Goal: Information Seeking & Learning: Learn about a topic

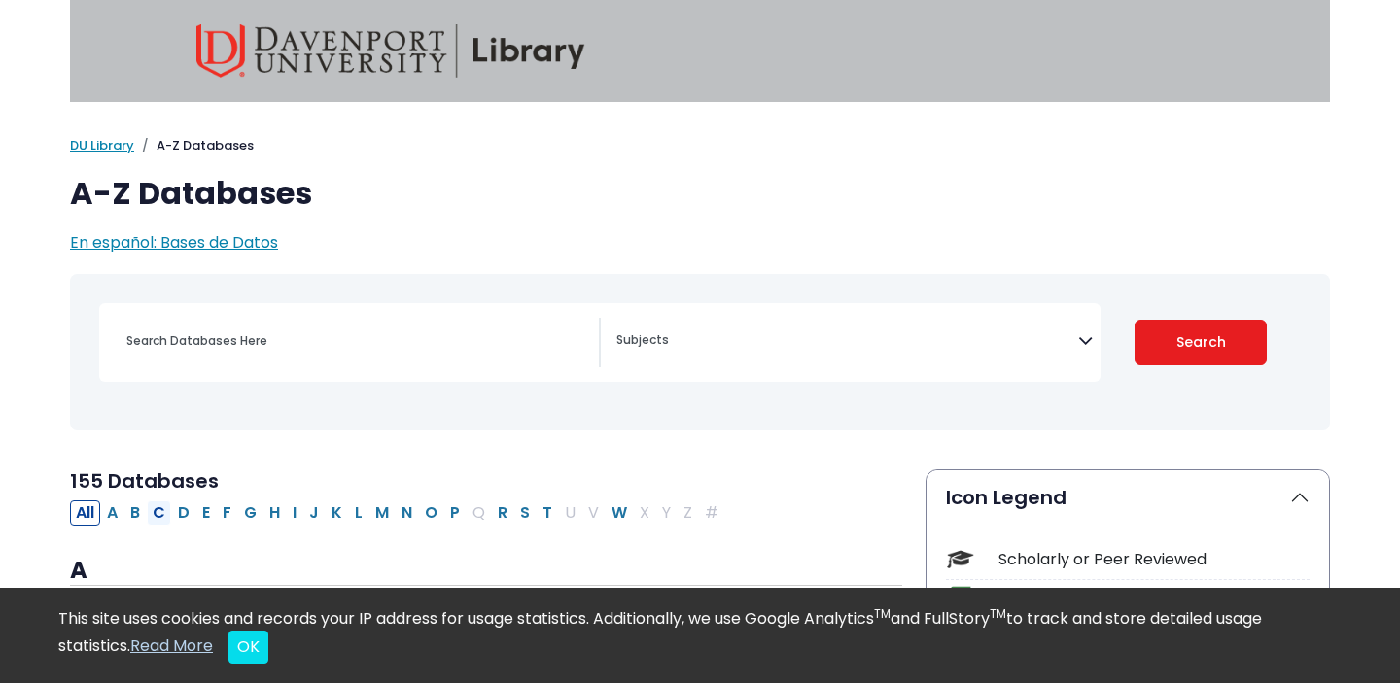
click at [161, 517] on button "C" at bounding box center [159, 513] width 24 height 25
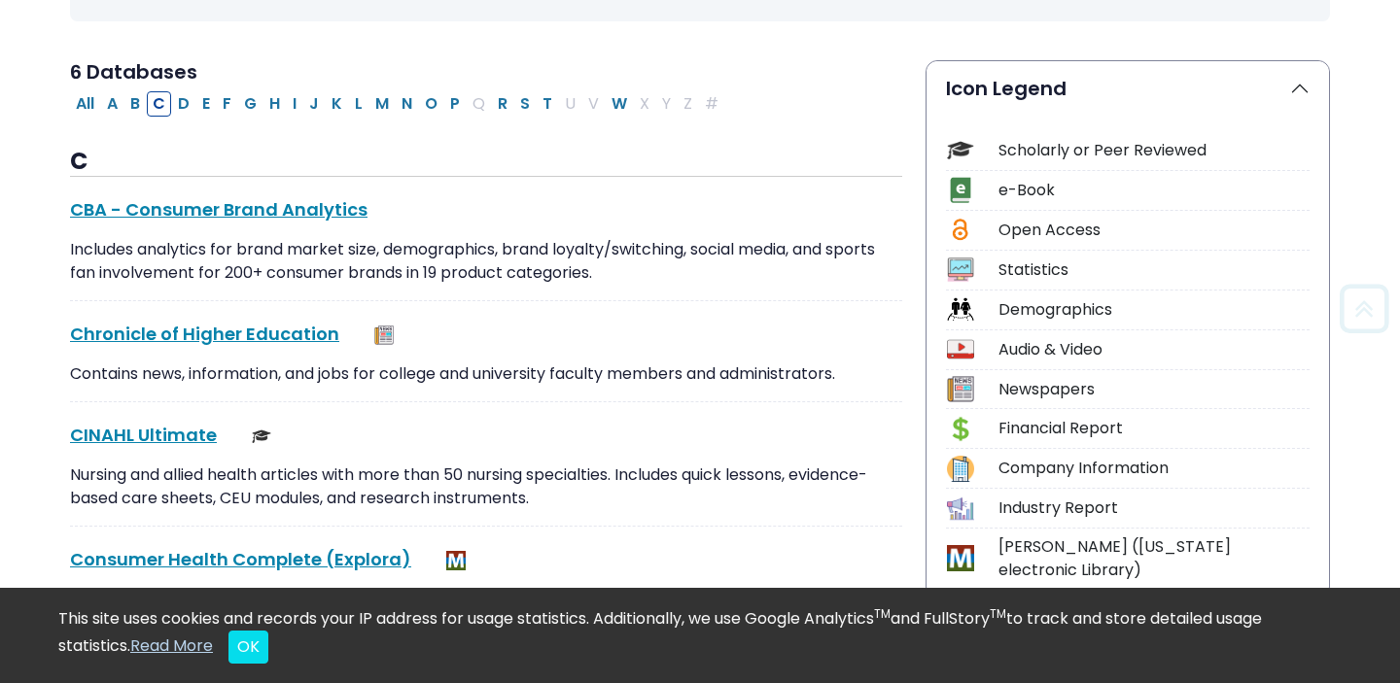
scroll to position [454, 0]
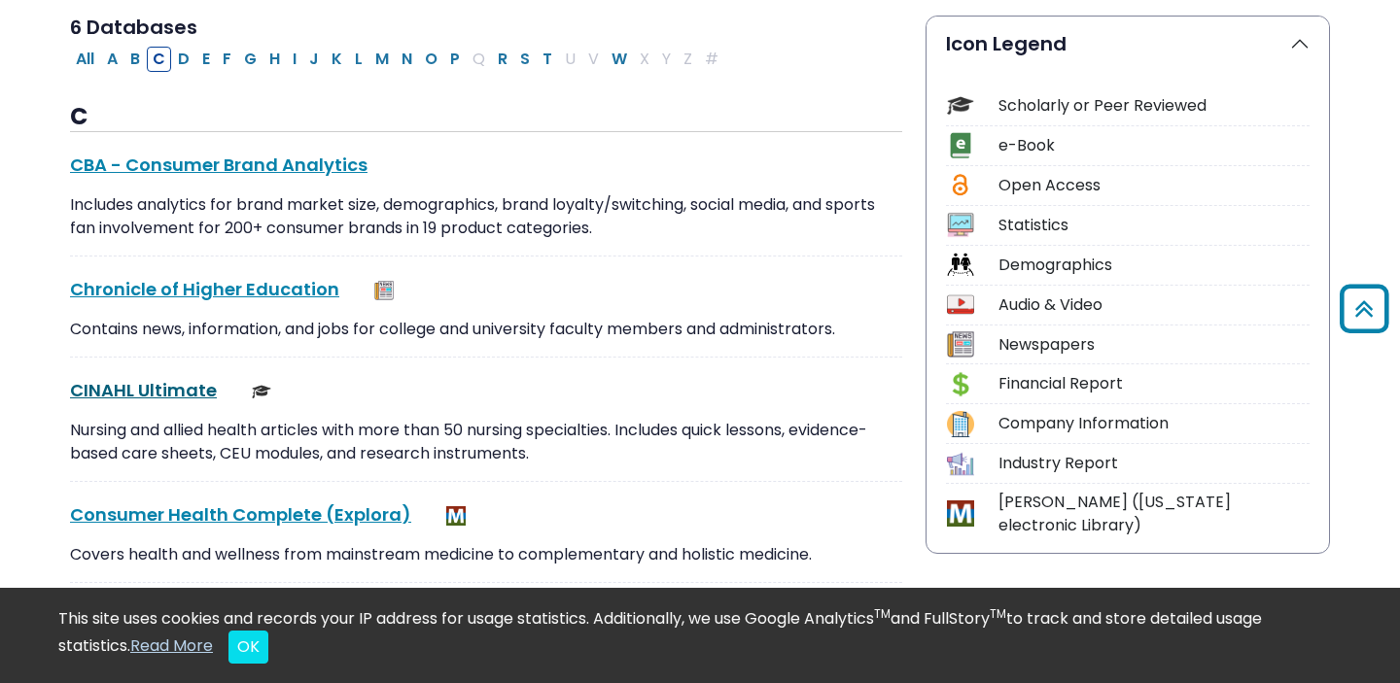
click at [183, 383] on link "CINAHL Ultimate This link opens in a new window" at bounding box center [143, 390] width 147 height 24
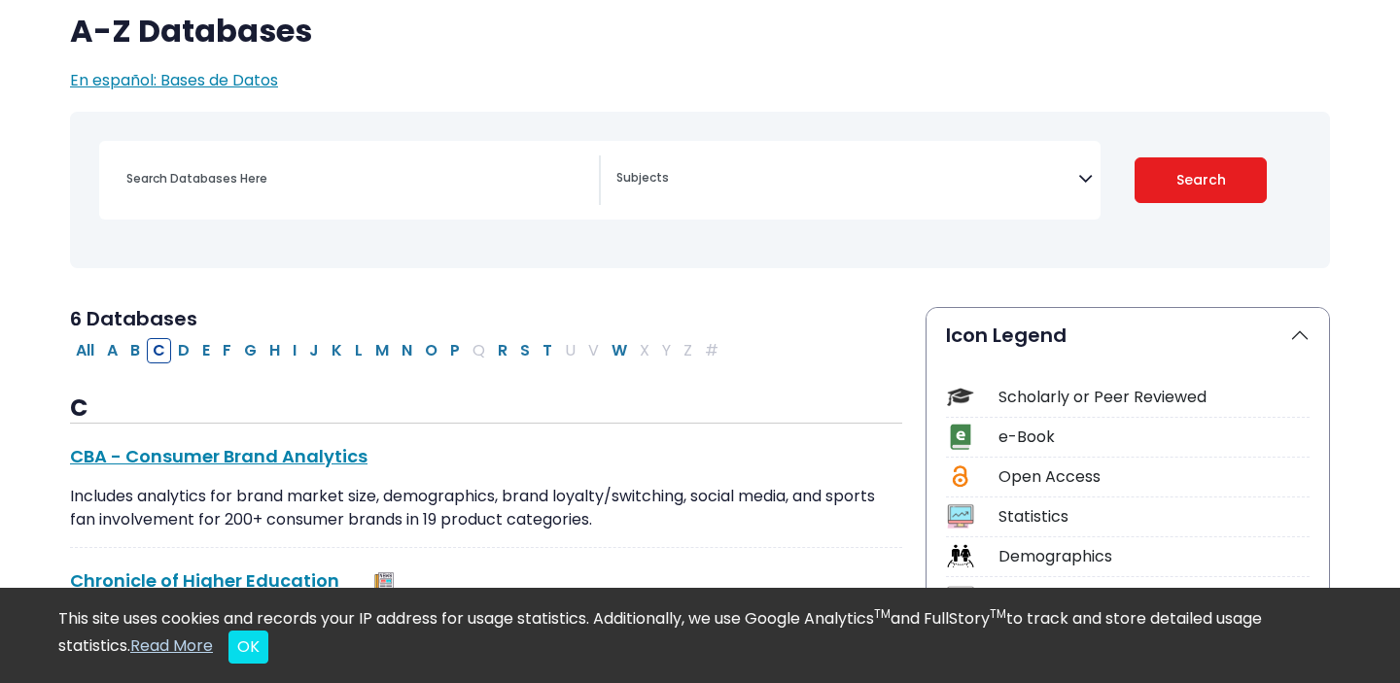
scroll to position [177, 0]
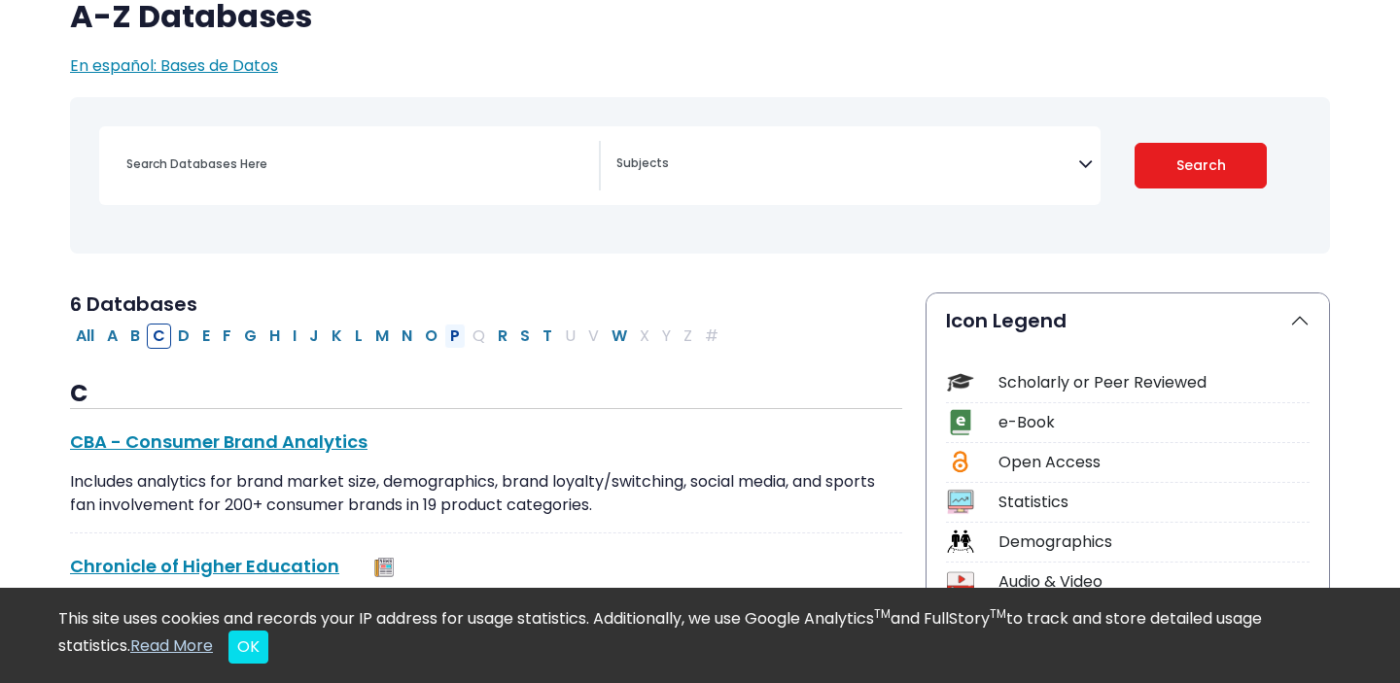
click at [452, 337] on button "P" at bounding box center [454, 336] width 21 height 25
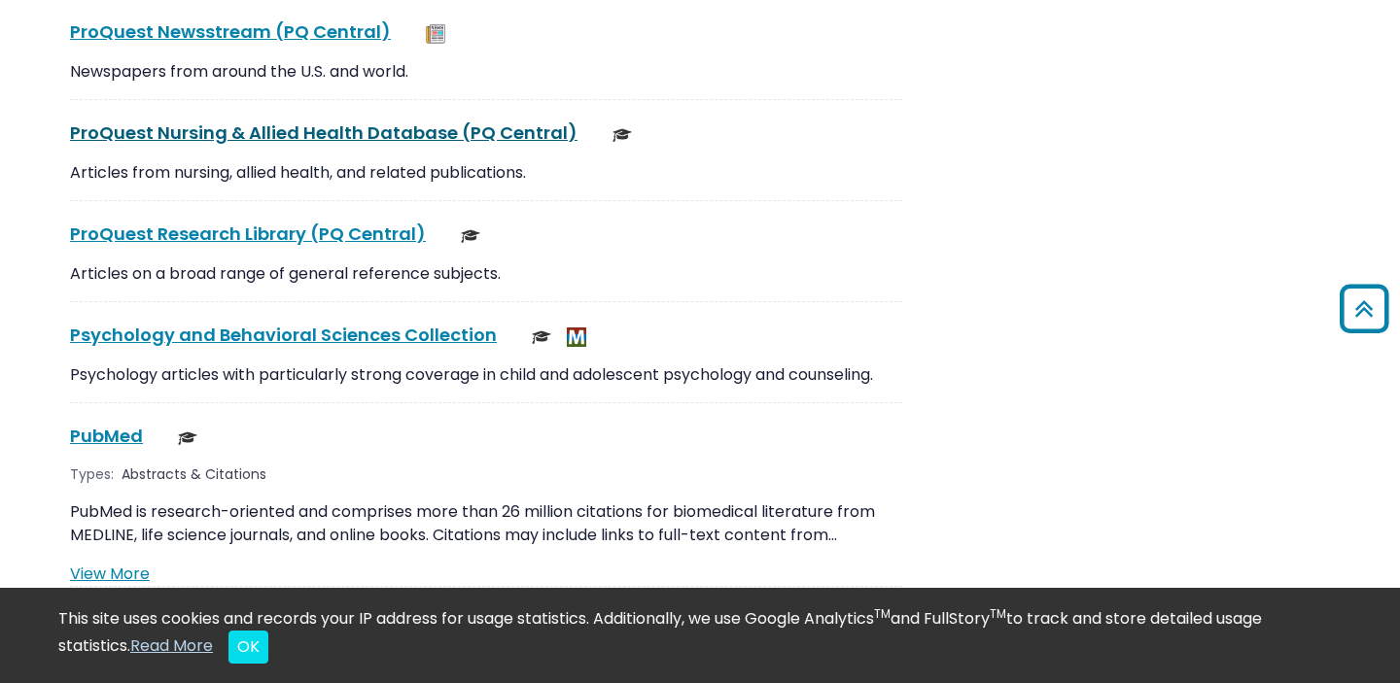
scroll to position [3275, 0]
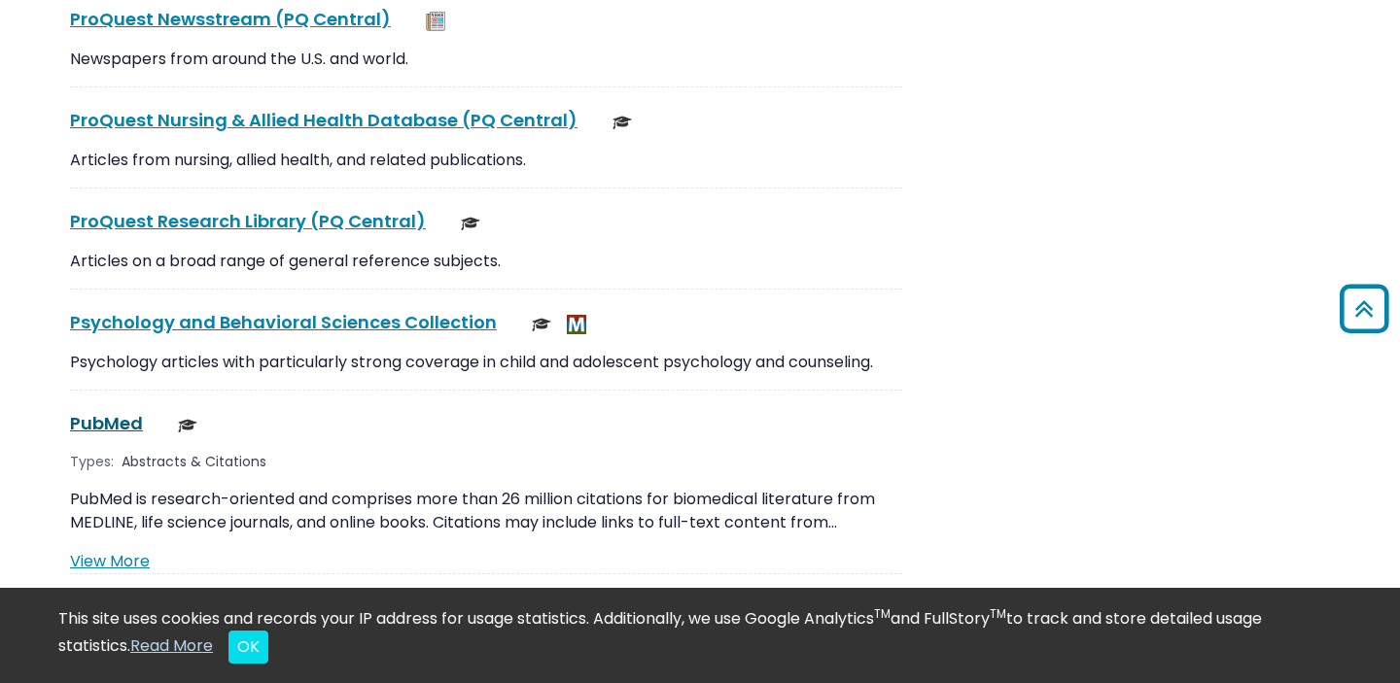
click at [98, 411] on link "PubMed This link opens in a new window" at bounding box center [106, 423] width 73 height 24
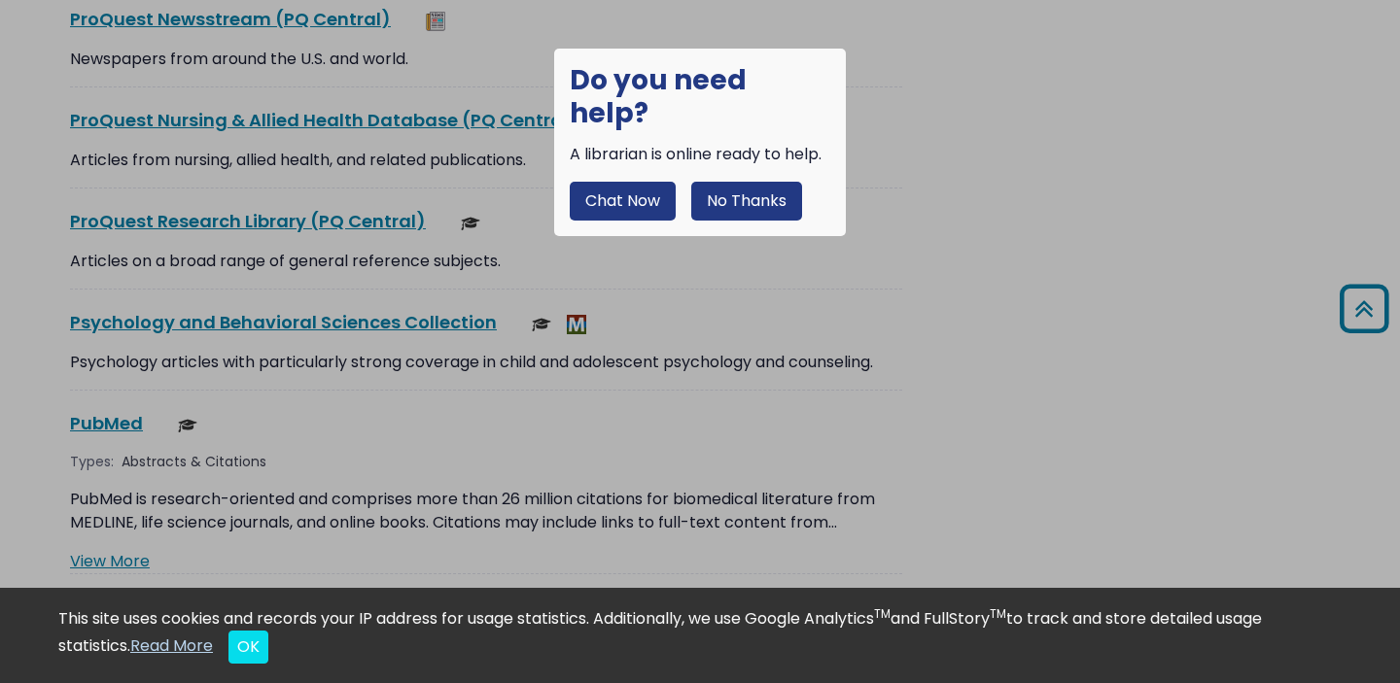
click at [736, 182] on button "No Thanks" at bounding box center [746, 201] width 111 height 39
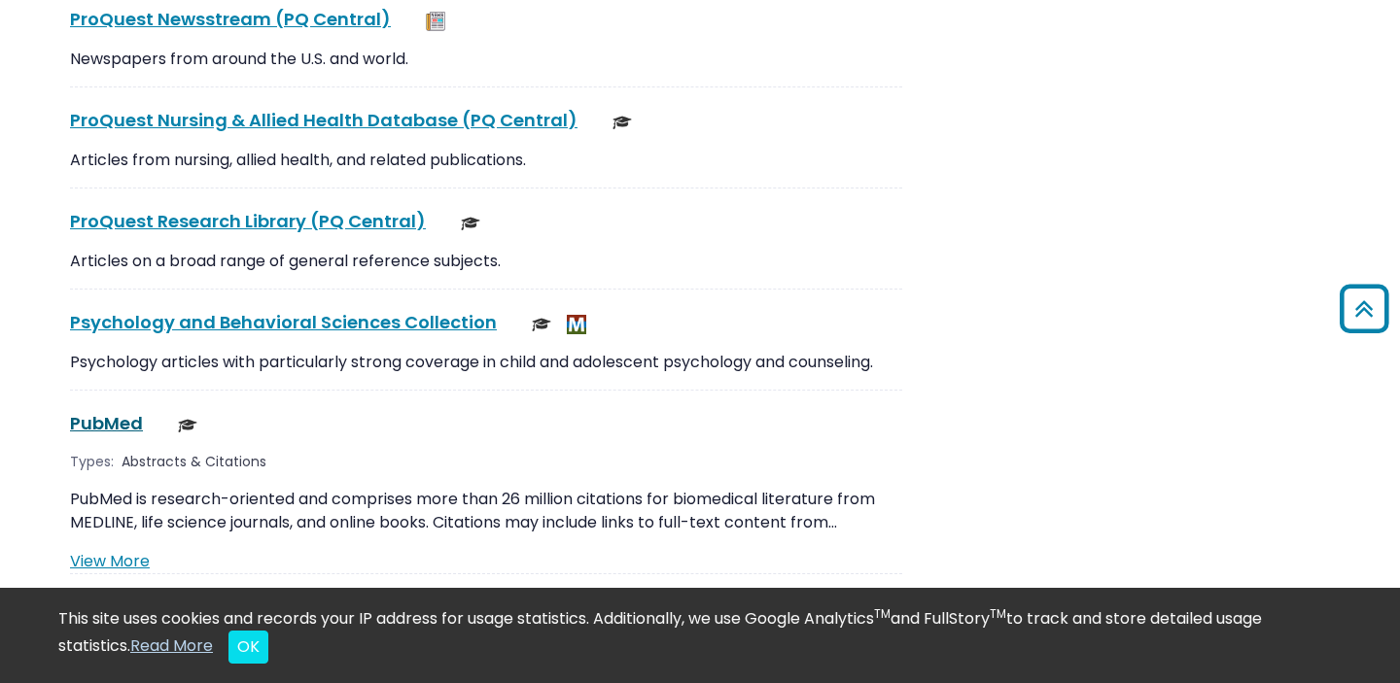
click at [123, 411] on link "PubMed This link opens in a new window" at bounding box center [106, 423] width 73 height 24
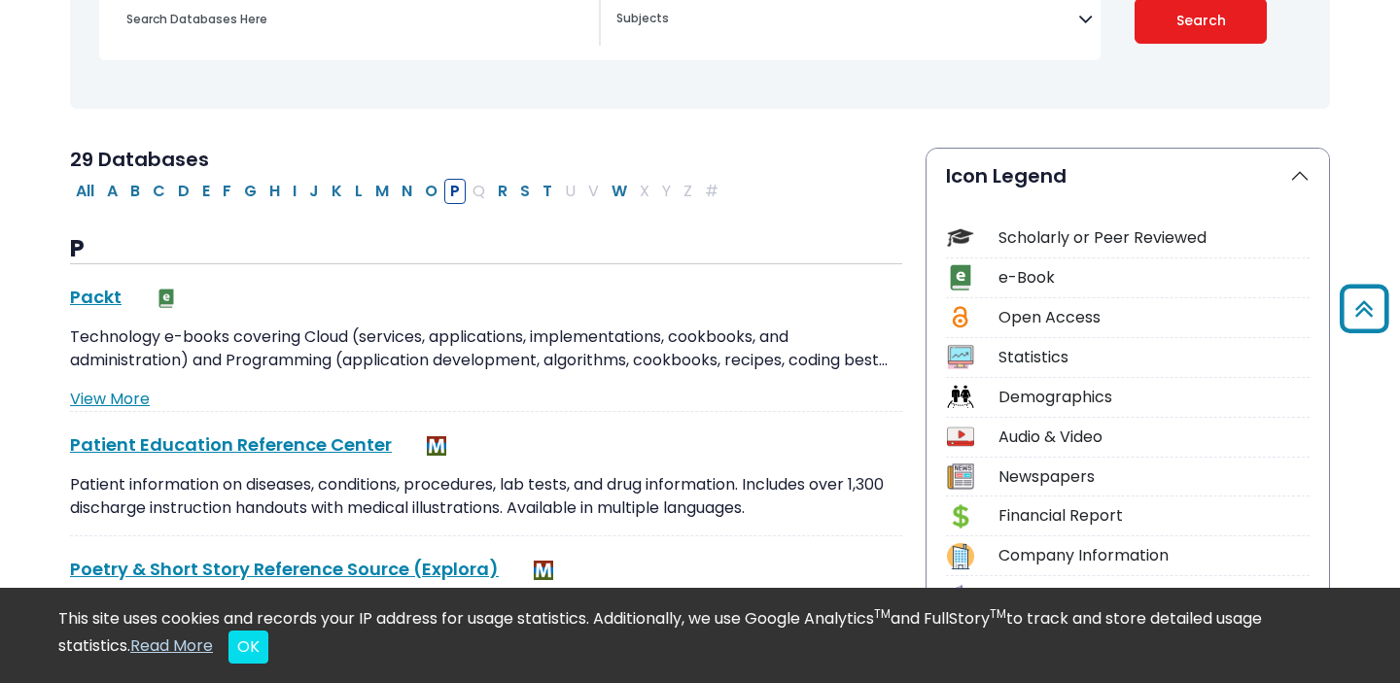
scroll to position [0, 0]
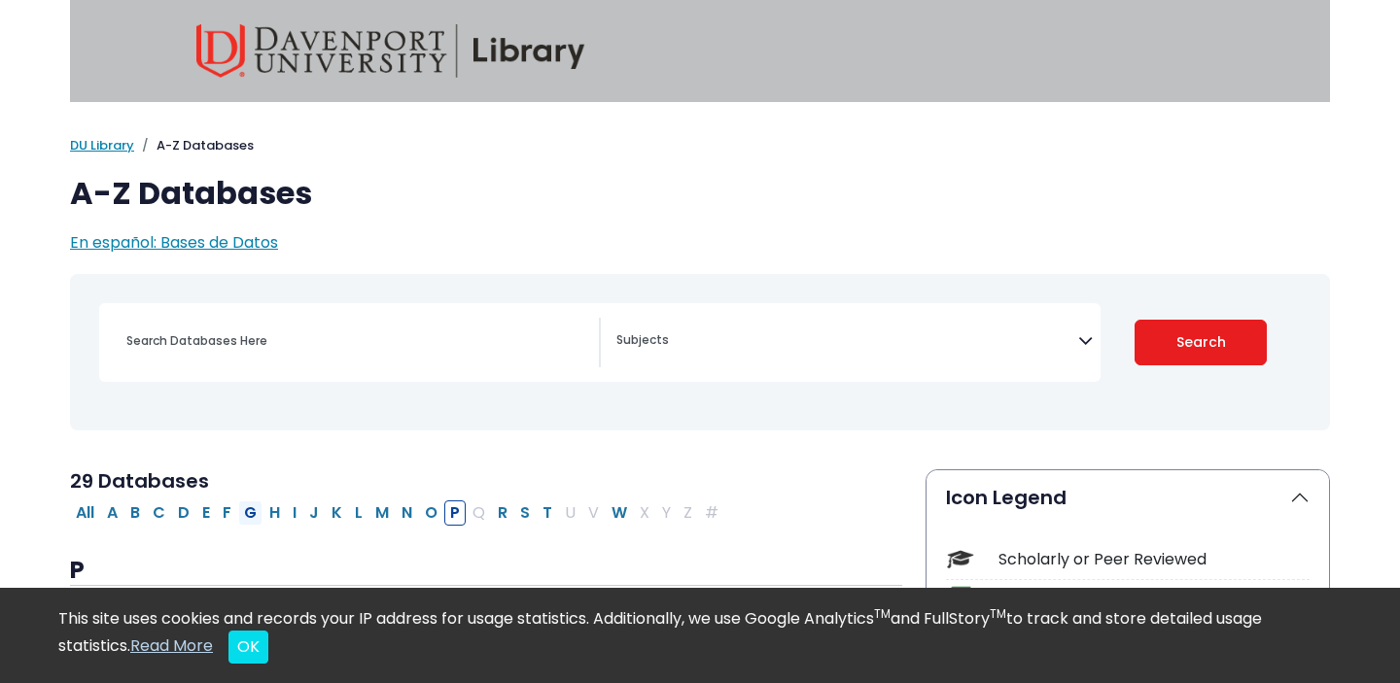
click at [249, 517] on button "G" at bounding box center [250, 513] width 24 height 25
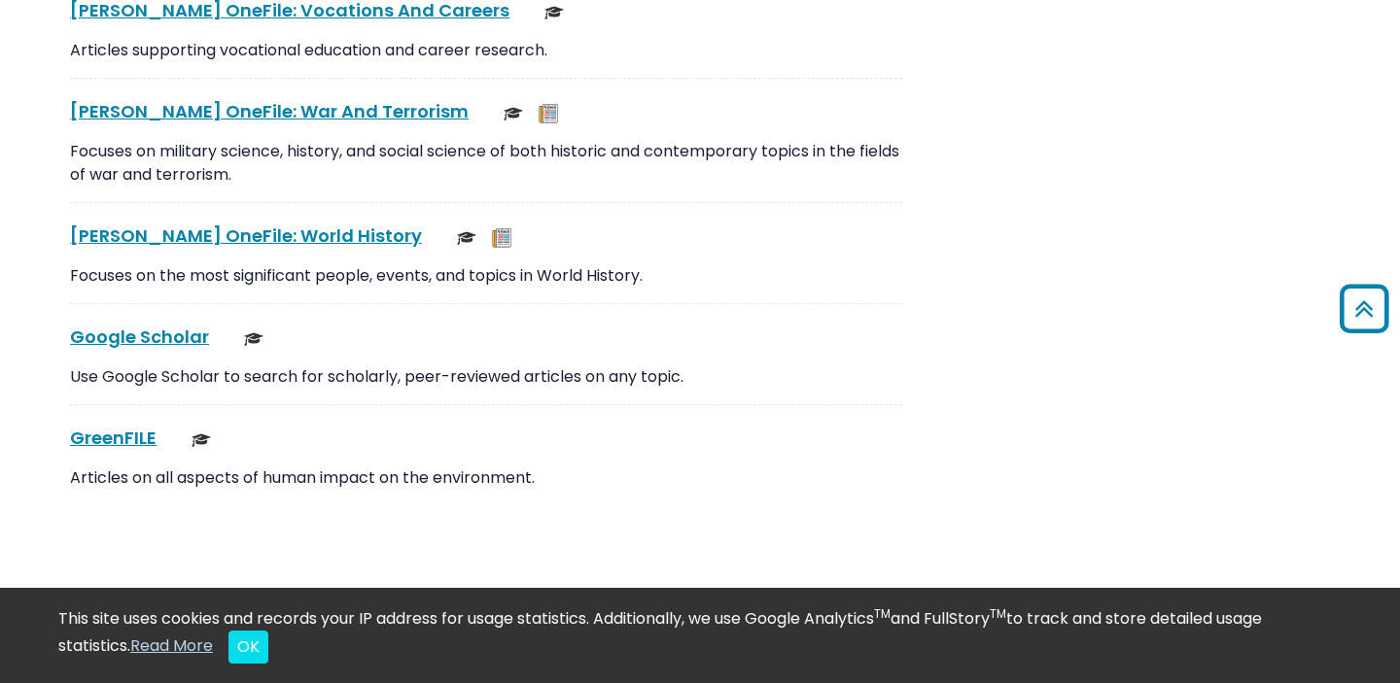
scroll to position [5111, 0]
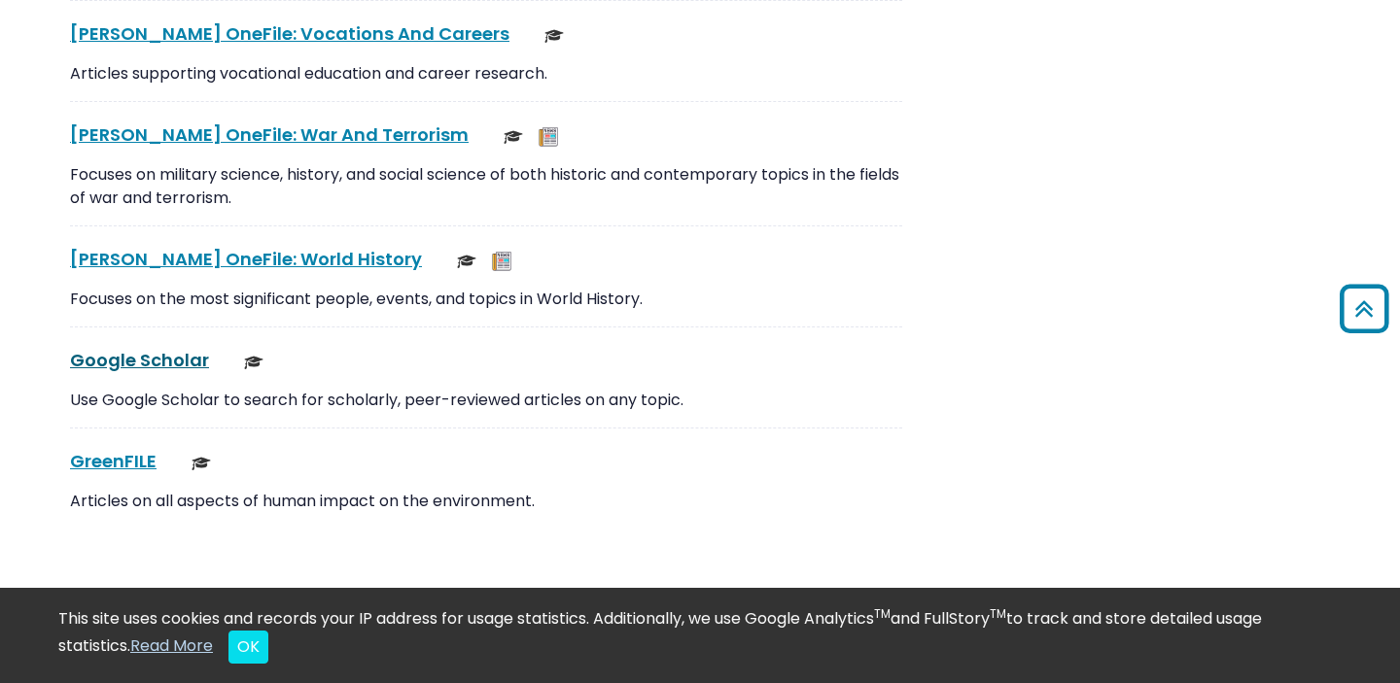
click at [159, 360] on link "Google Scholar This link opens in a new window" at bounding box center [139, 360] width 139 height 24
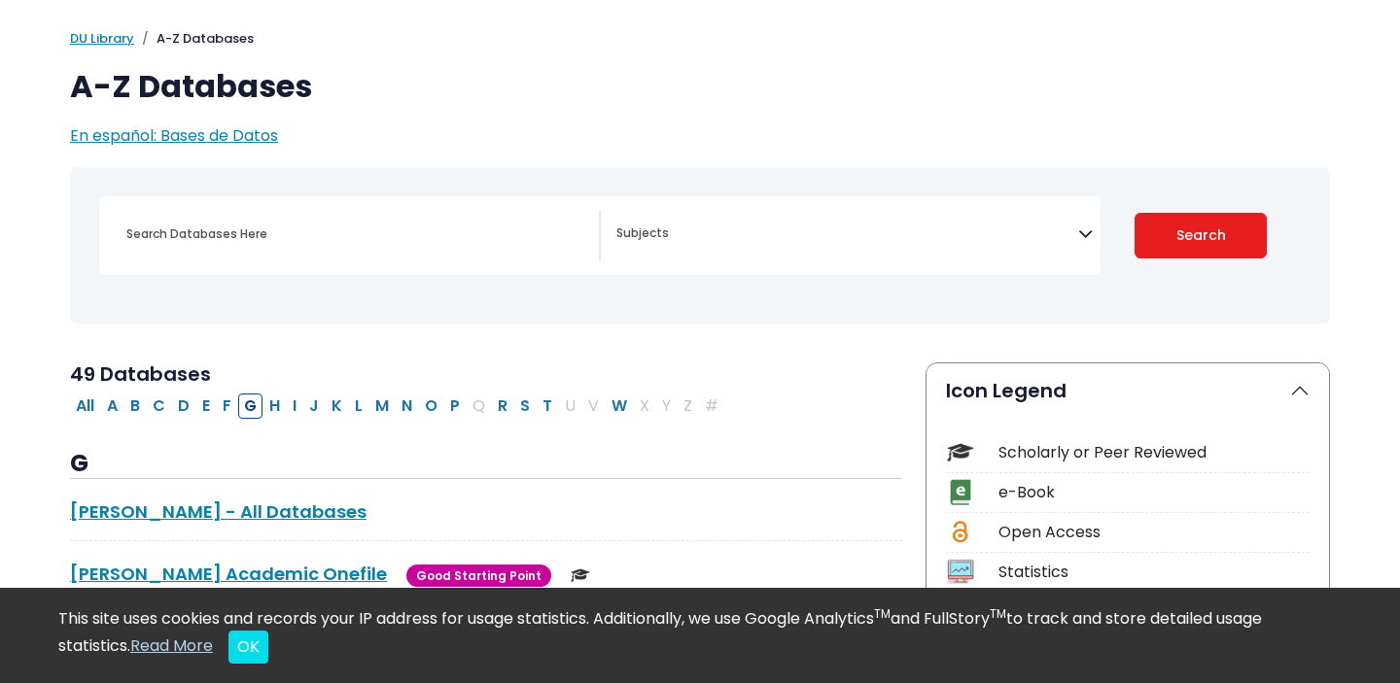
scroll to position [153, 0]
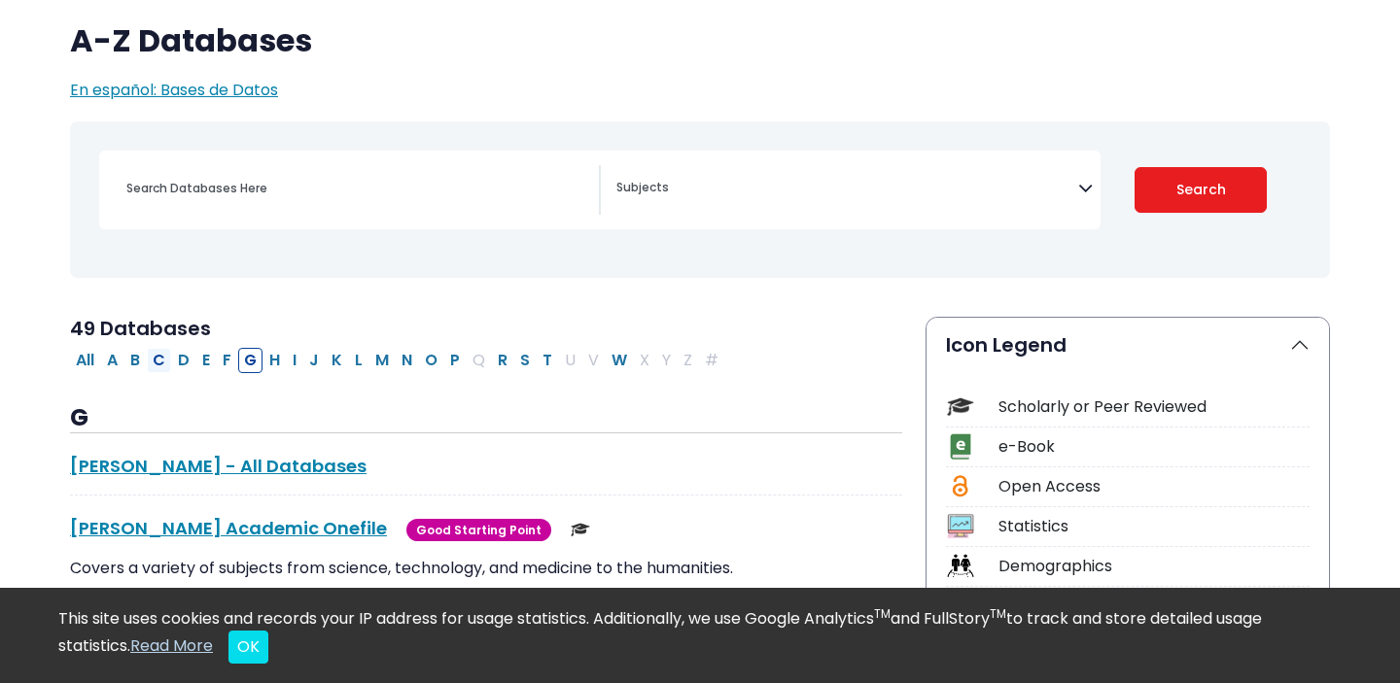
click at [169, 362] on button "C" at bounding box center [159, 360] width 24 height 25
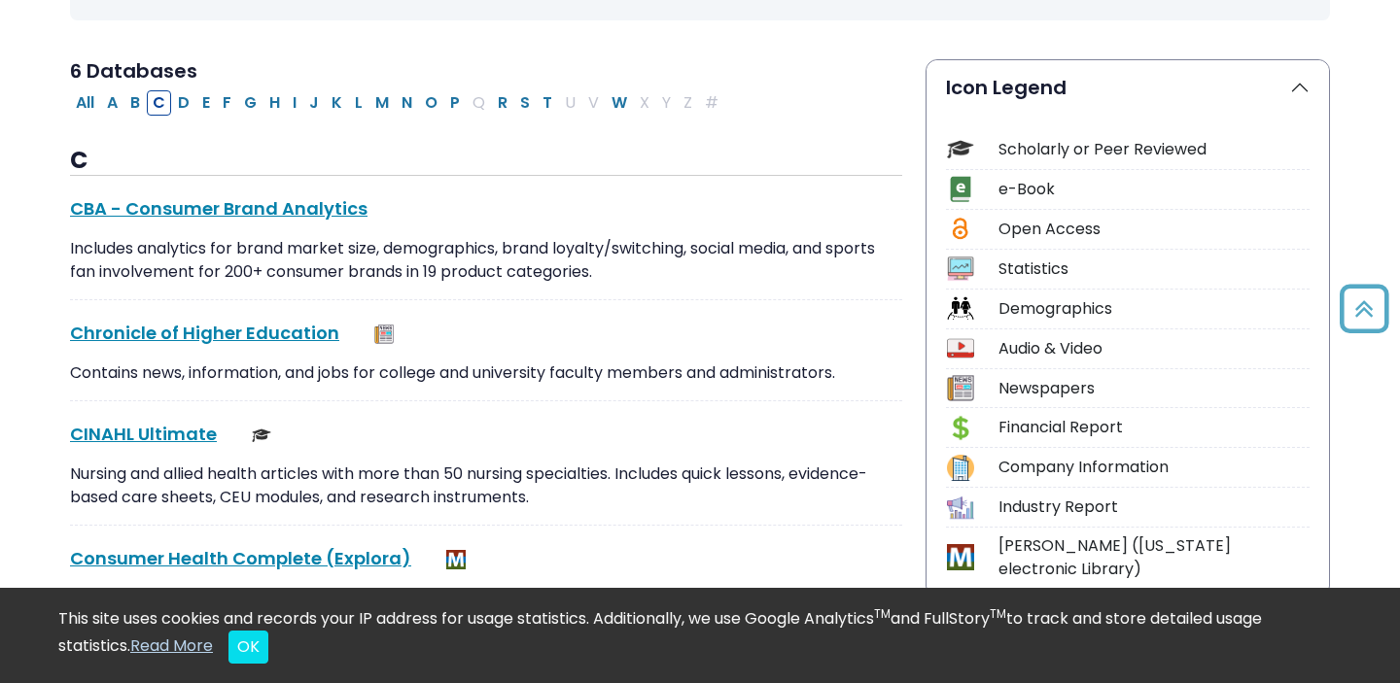
scroll to position [440, 0]
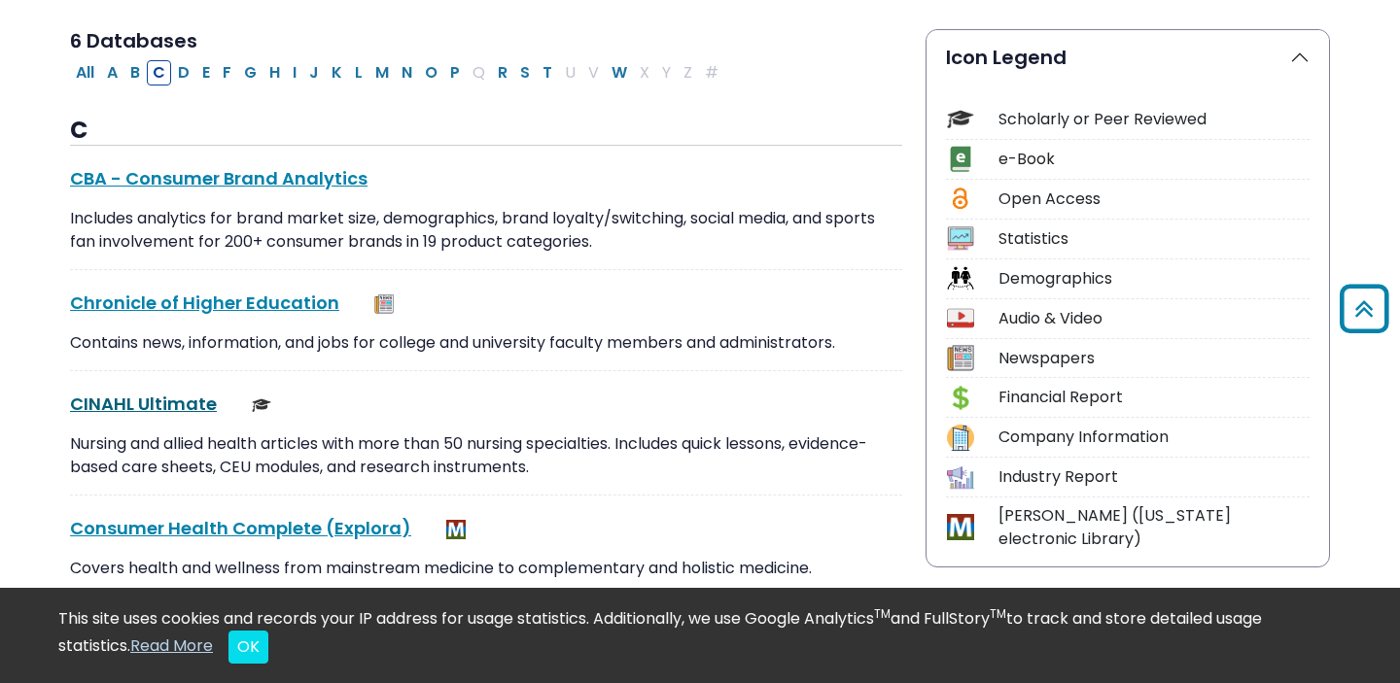
click at [167, 406] on link "CINAHL Ultimate This link opens in a new window" at bounding box center [143, 404] width 147 height 24
click at [455, 69] on button "P" at bounding box center [454, 72] width 21 height 25
select select "Database Subject Filter"
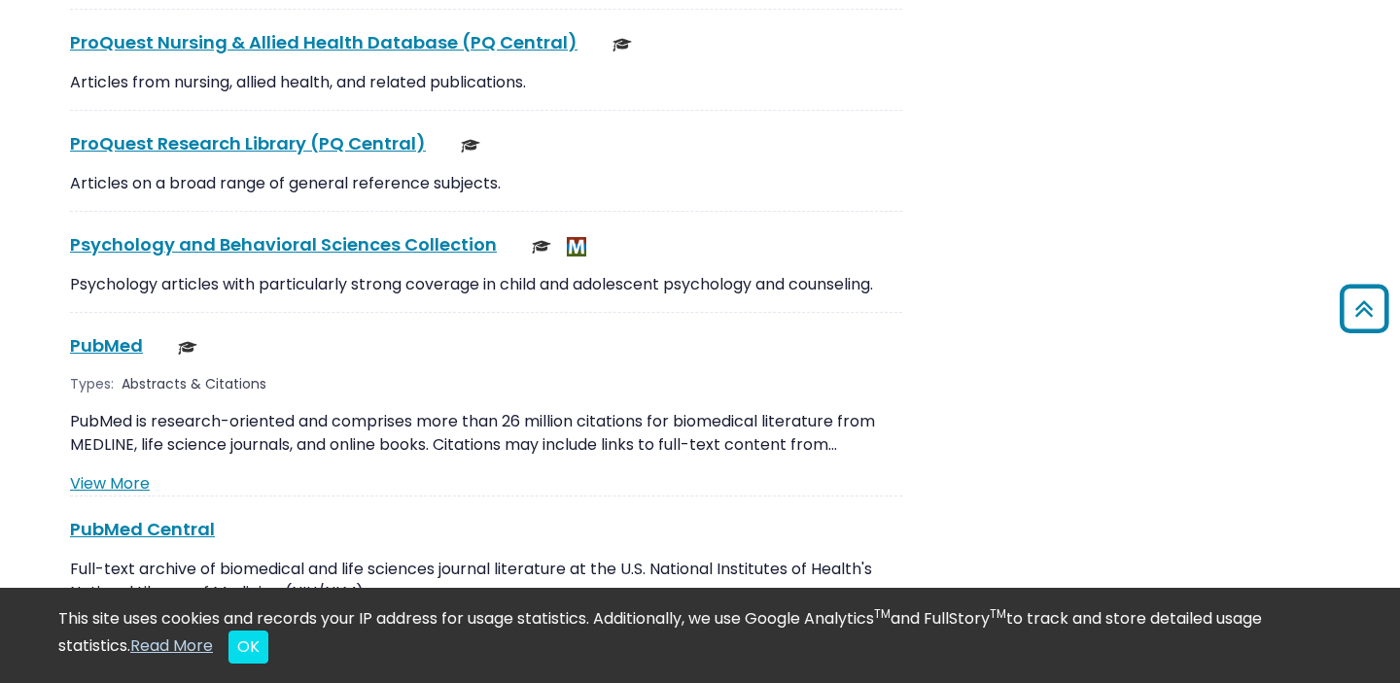
scroll to position [3360, 0]
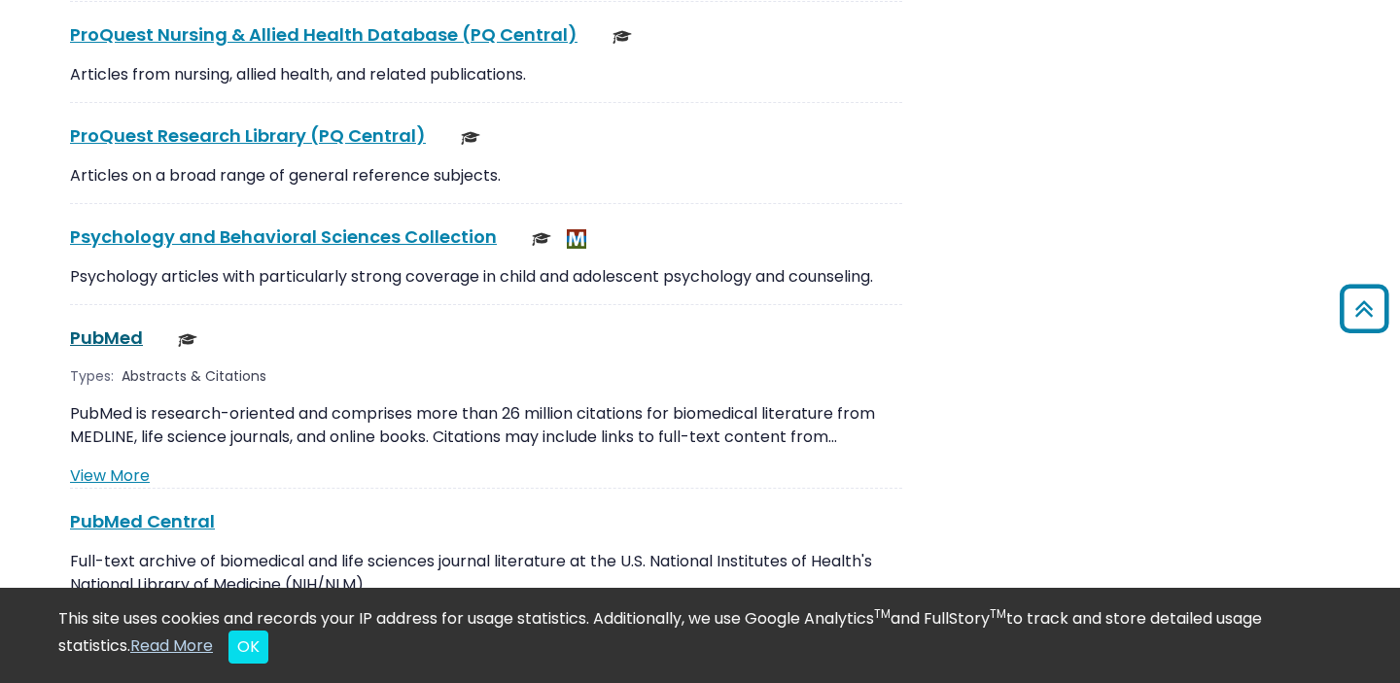
click at [87, 326] on link "PubMed This link opens in a new window" at bounding box center [106, 338] width 73 height 24
